Goal: Information Seeking & Learning: Learn about a topic

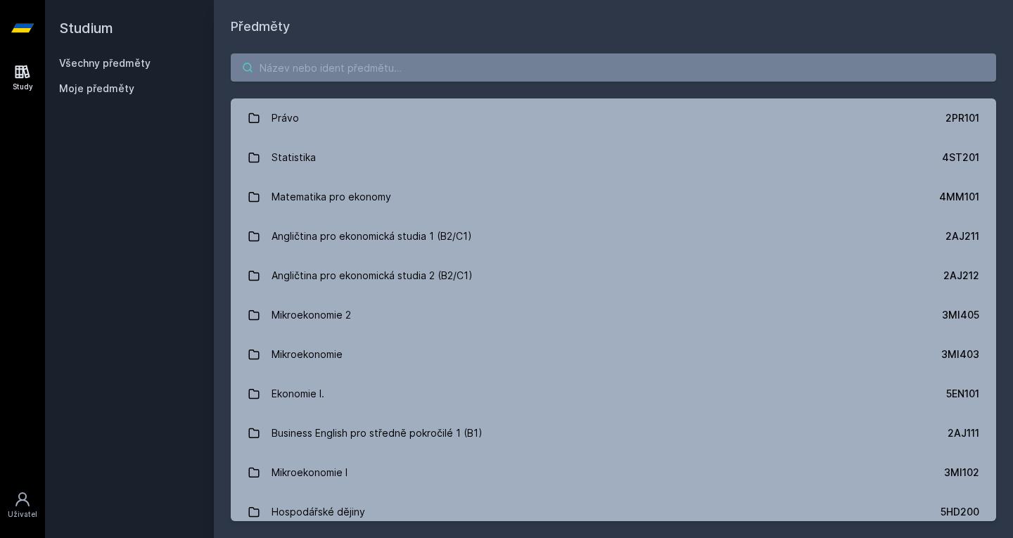
click at [337, 69] on input "search" at bounding box center [613, 67] width 765 height 28
paste input "4ST302"
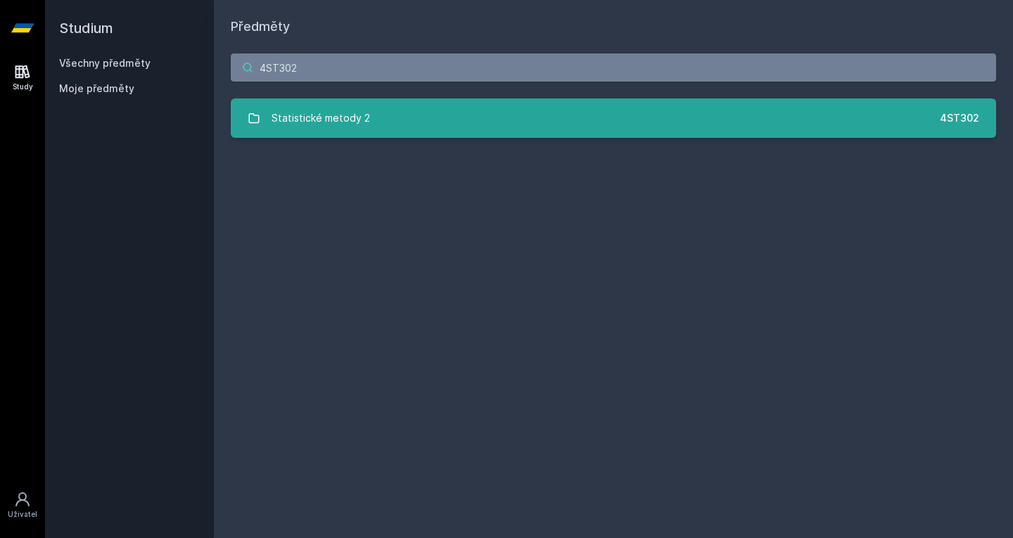
type input "4ST302"
click at [326, 116] on div "Statistické metody 2" at bounding box center [320, 118] width 98 height 28
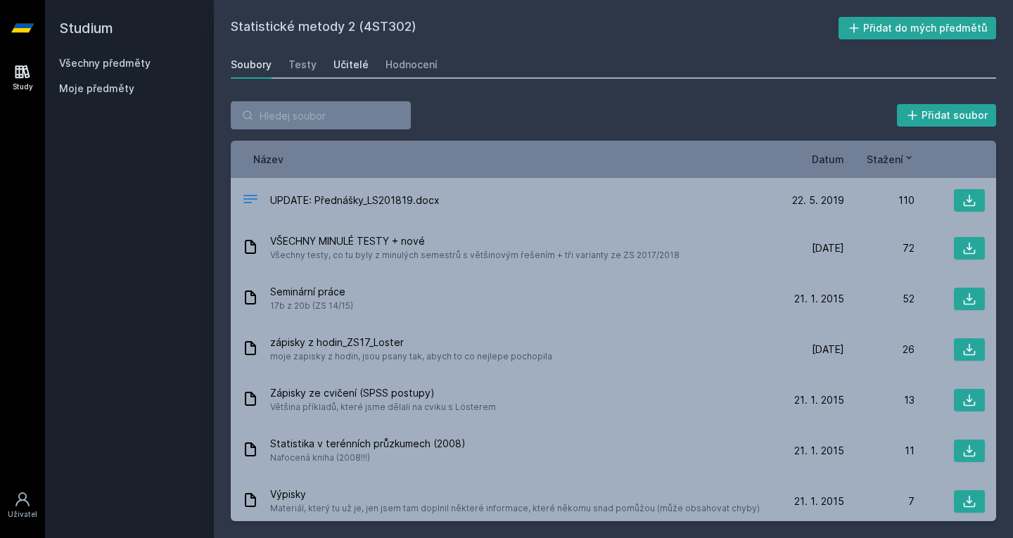
click at [346, 63] on div "Učitelé" at bounding box center [350, 65] width 35 height 14
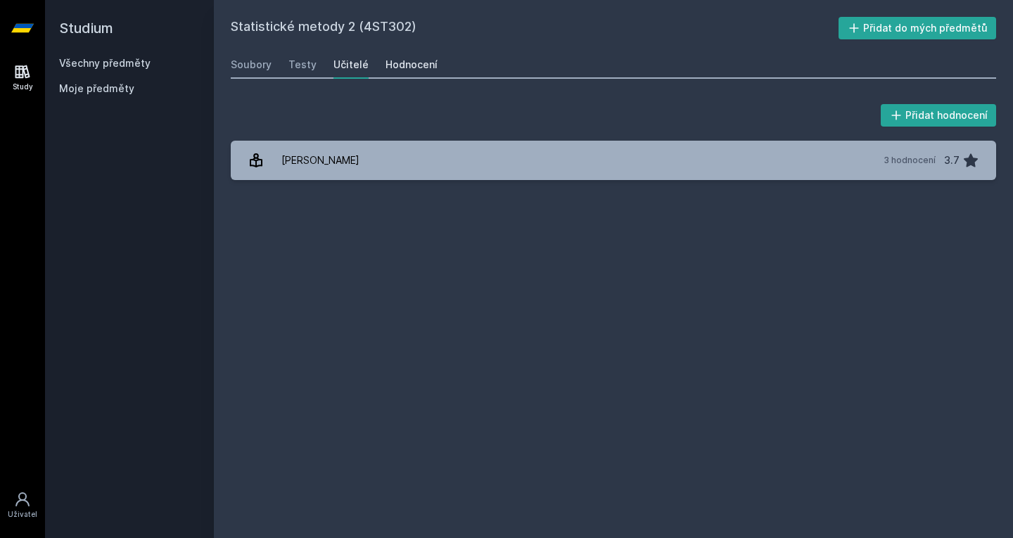
click at [418, 63] on div "Hodnocení" at bounding box center [411, 65] width 52 height 14
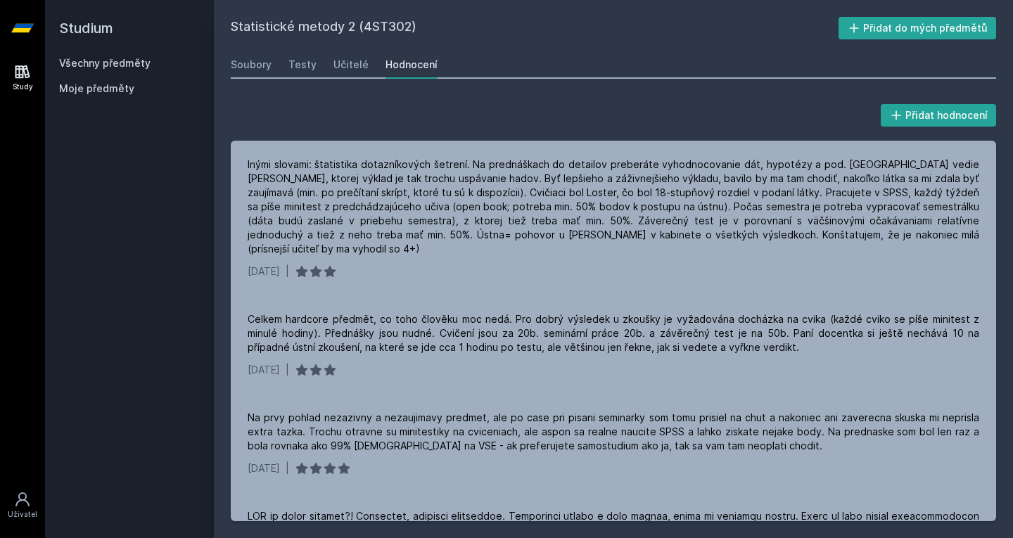
click at [118, 63] on link "Všechny předměty" at bounding box center [104, 63] width 91 height 12
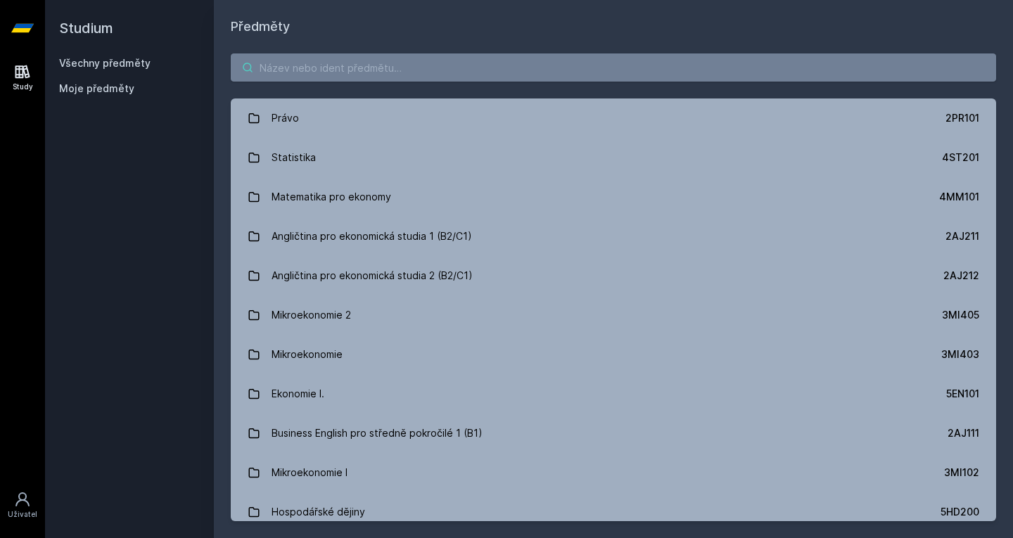
click at [333, 74] on input "search" at bounding box center [613, 67] width 765 height 28
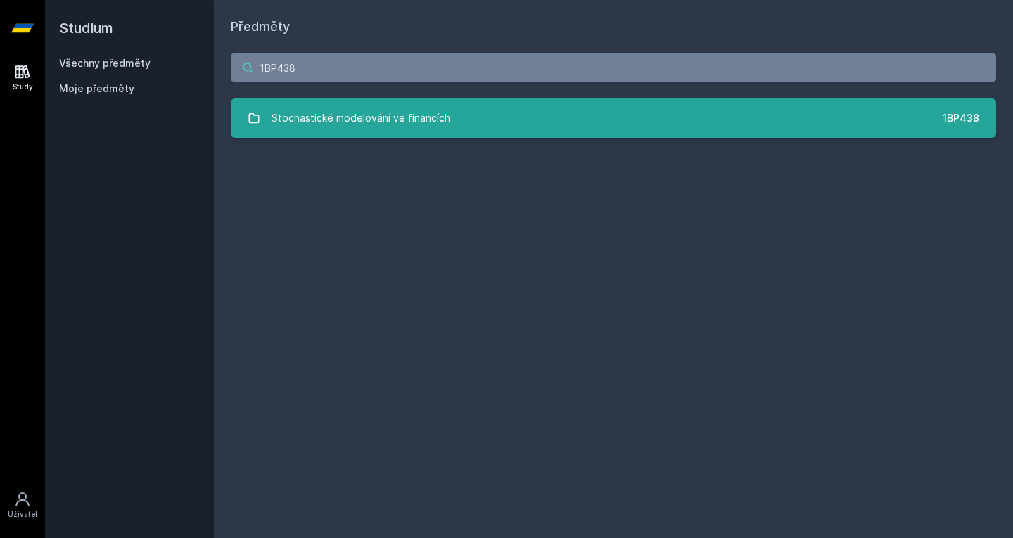
type input "1BP438"
click at [359, 116] on div "Stochastické modelování ve financích" at bounding box center [360, 118] width 179 height 28
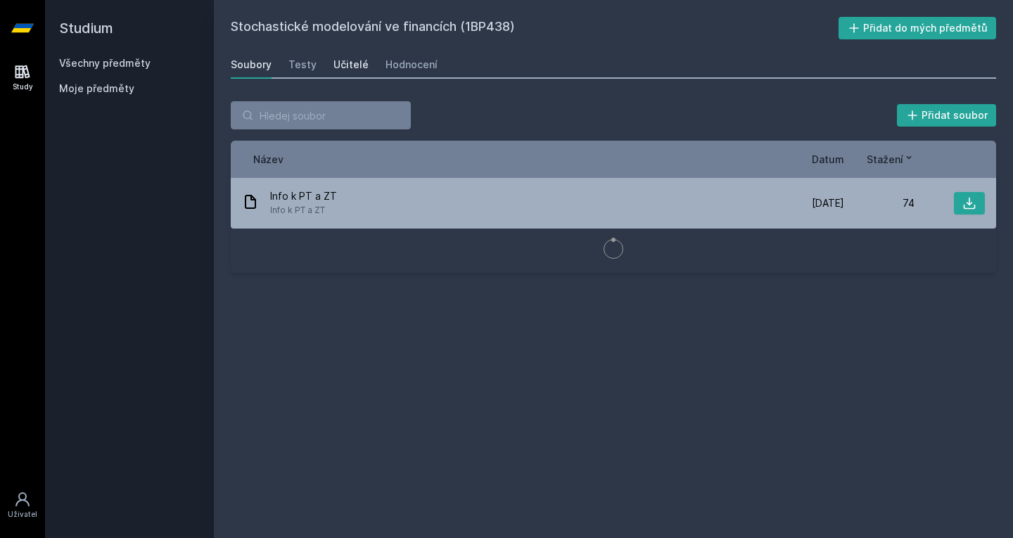
click at [337, 62] on div "Učitelé" at bounding box center [350, 65] width 35 height 14
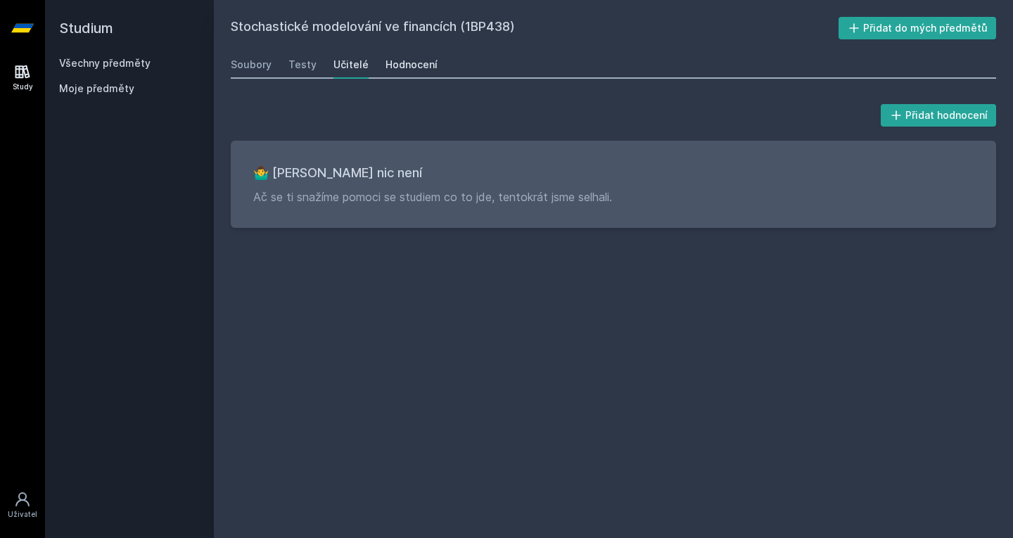
click at [387, 60] on div "Hodnocení" at bounding box center [411, 65] width 52 height 14
click at [342, 72] on link "Učitelé" at bounding box center [350, 65] width 35 height 28
click at [84, 65] on link "Všechny předměty" at bounding box center [104, 63] width 91 height 12
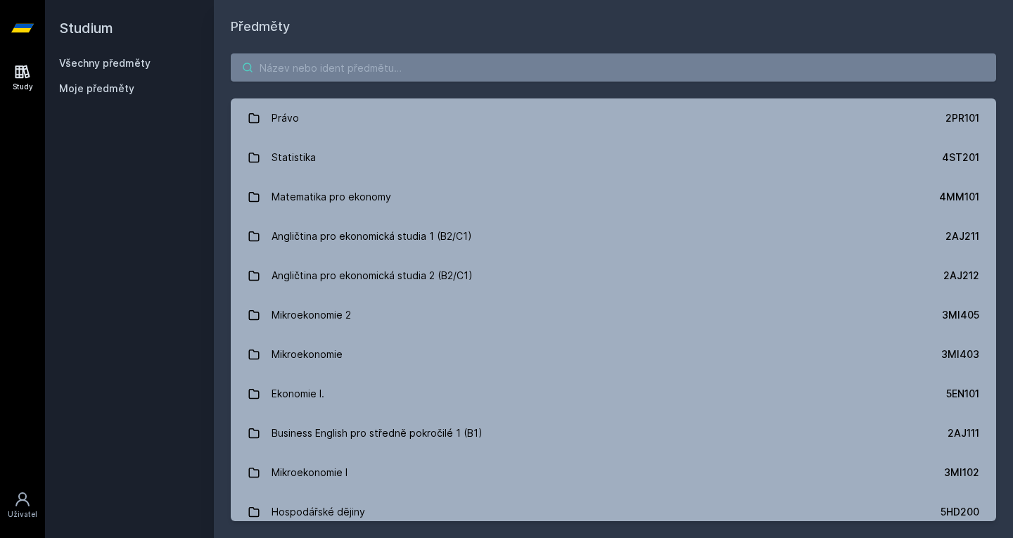
click at [295, 65] on input "search" at bounding box center [613, 67] width 765 height 28
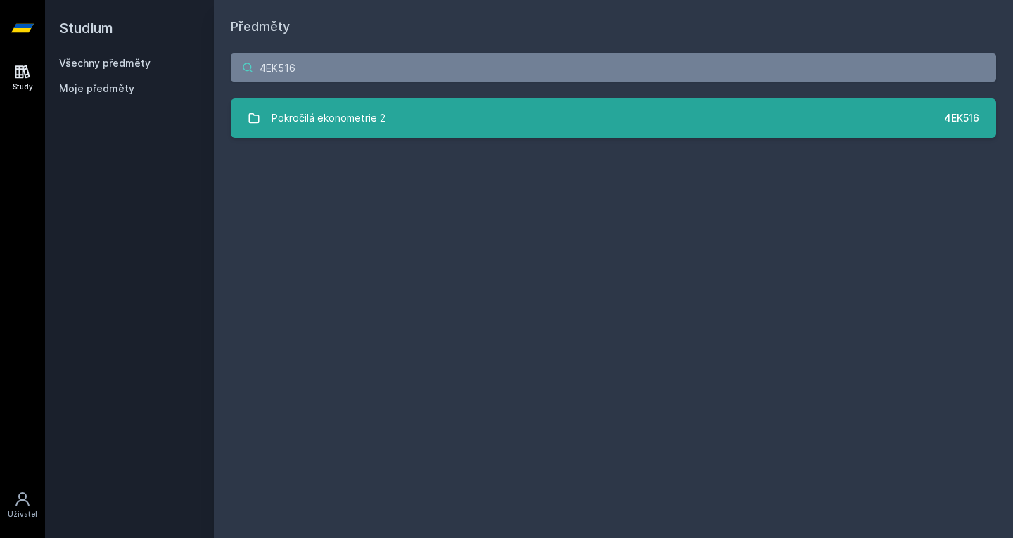
type input "4EK516"
click at [368, 126] on div "Pokročilá ekonometrie 2" at bounding box center [328, 118] width 114 height 28
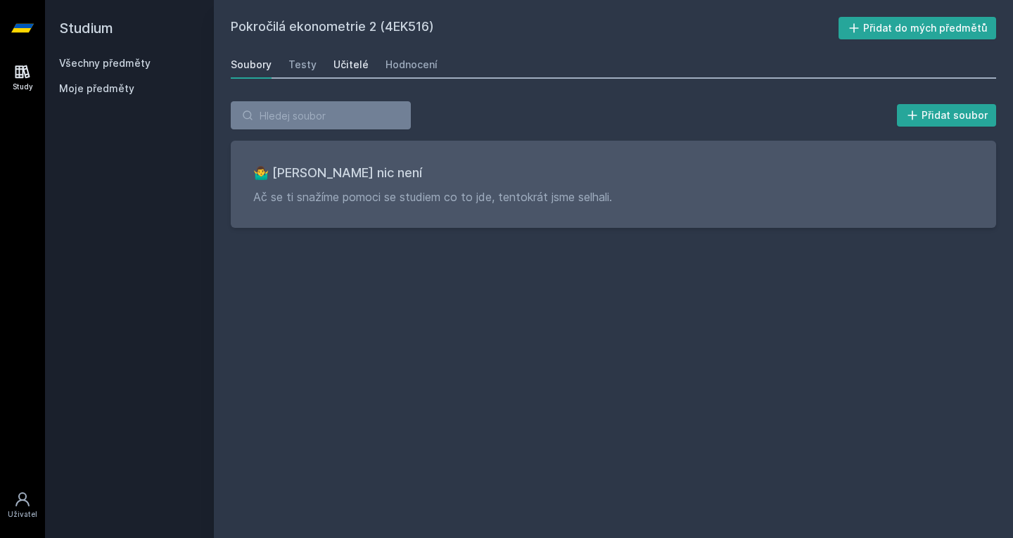
click at [345, 65] on div "Učitelé" at bounding box center [350, 65] width 35 height 14
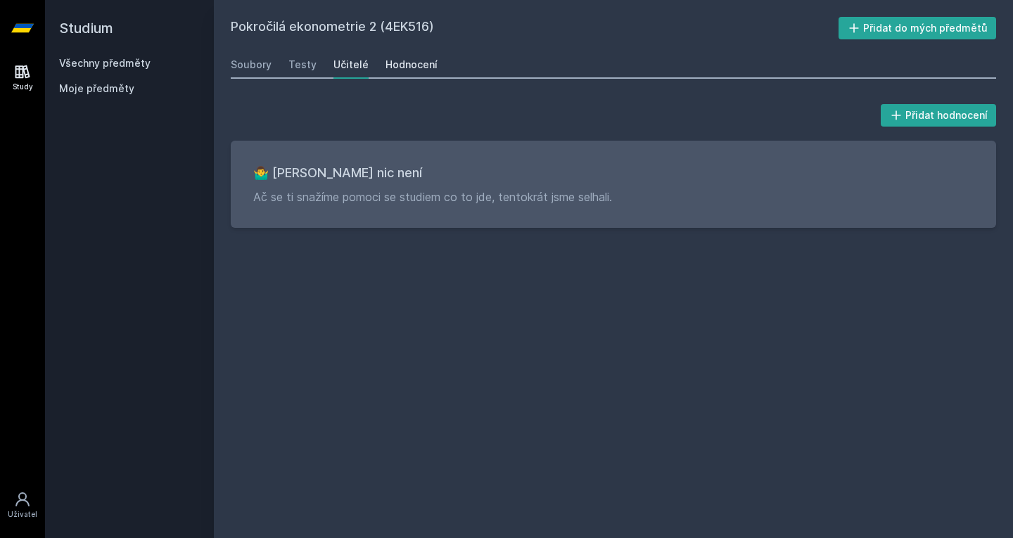
click at [402, 65] on div "Hodnocení" at bounding box center [411, 65] width 52 height 14
